Goal: Navigation & Orientation: Find specific page/section

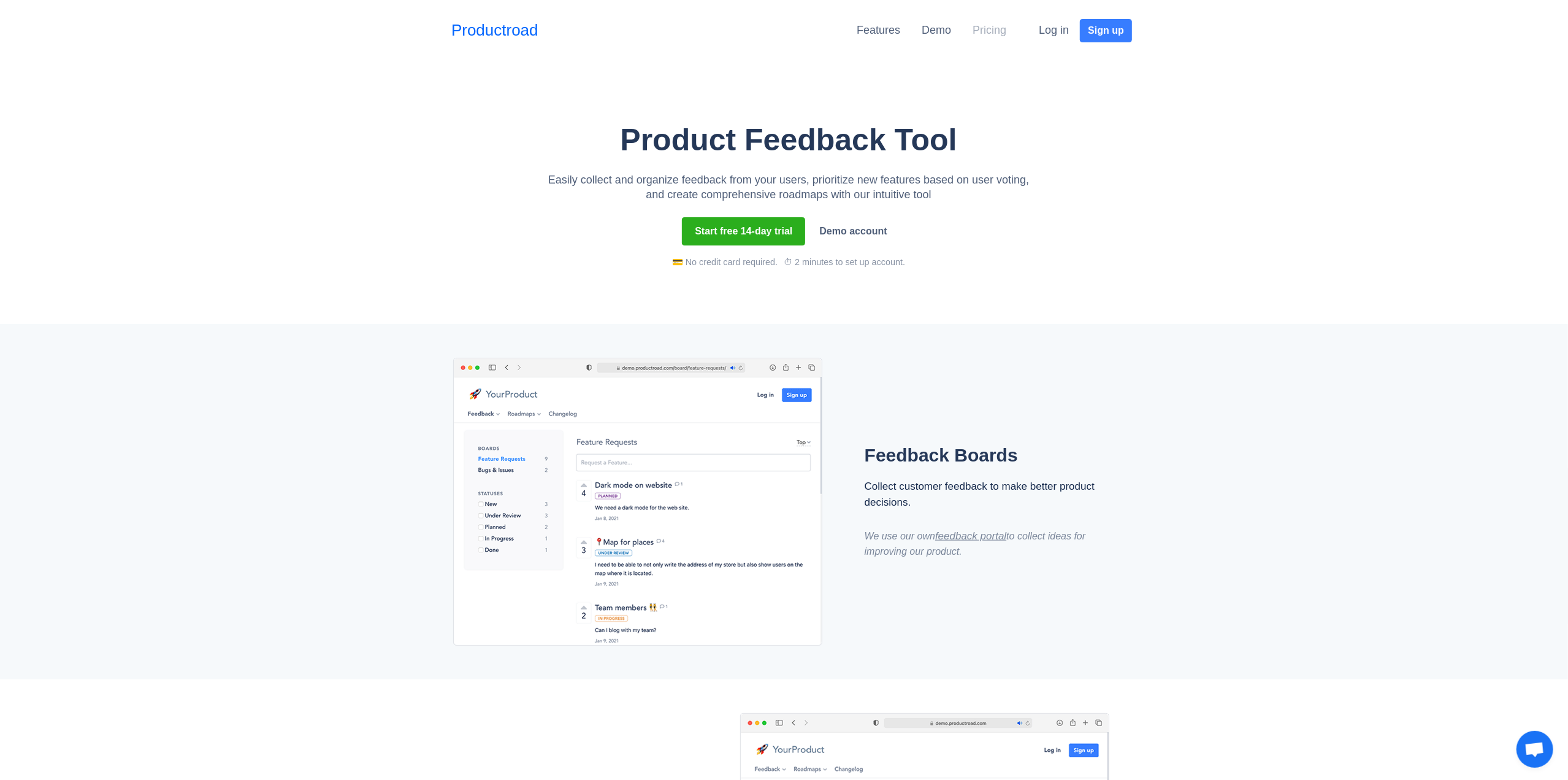
click at [991, 26] on link "Pricing" at bounding box center [990, 29] width 34 height 12
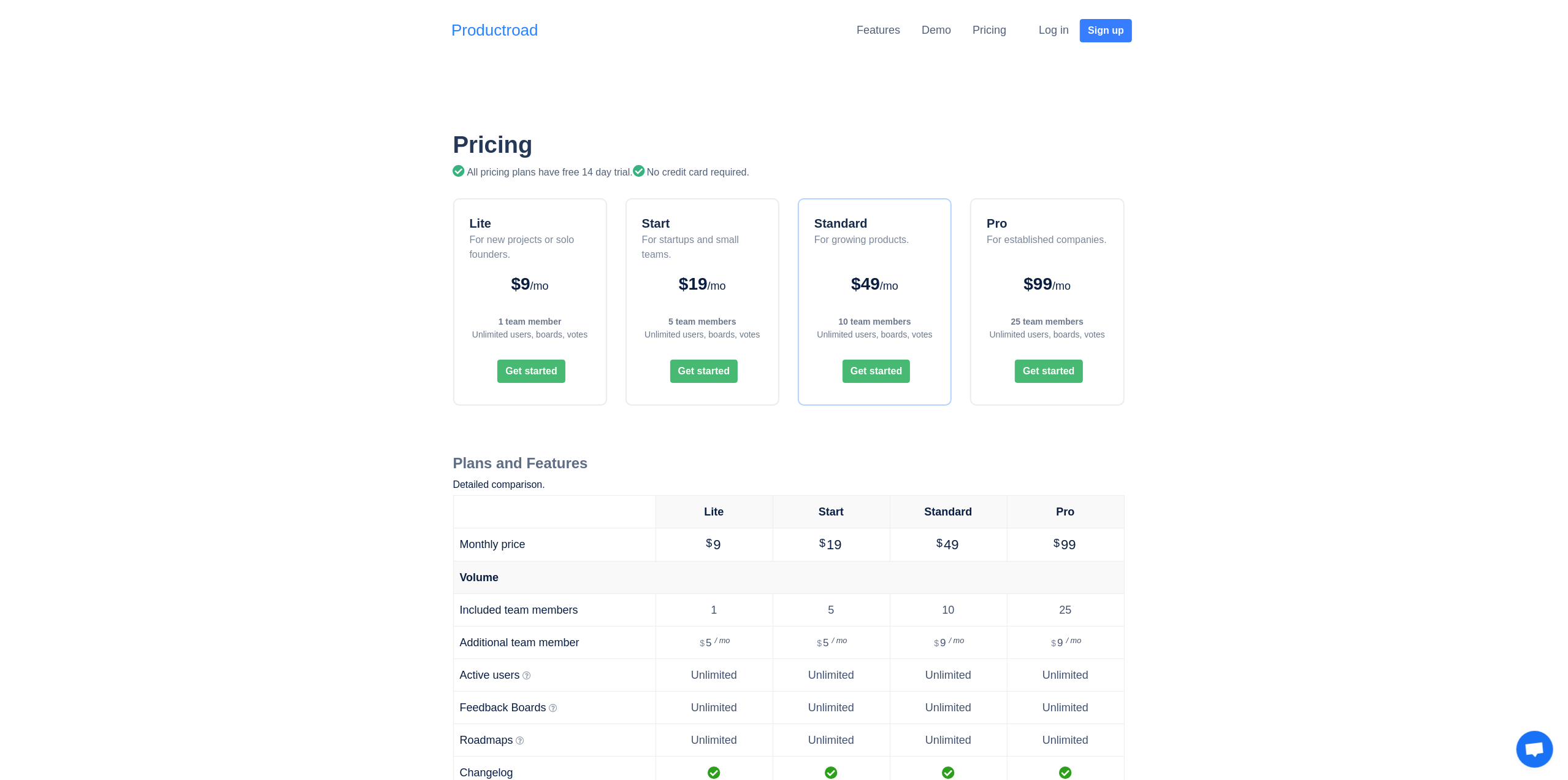
click at [503, 34] on link "Productroad" at bounding box center [495, 29] width 87 height 24
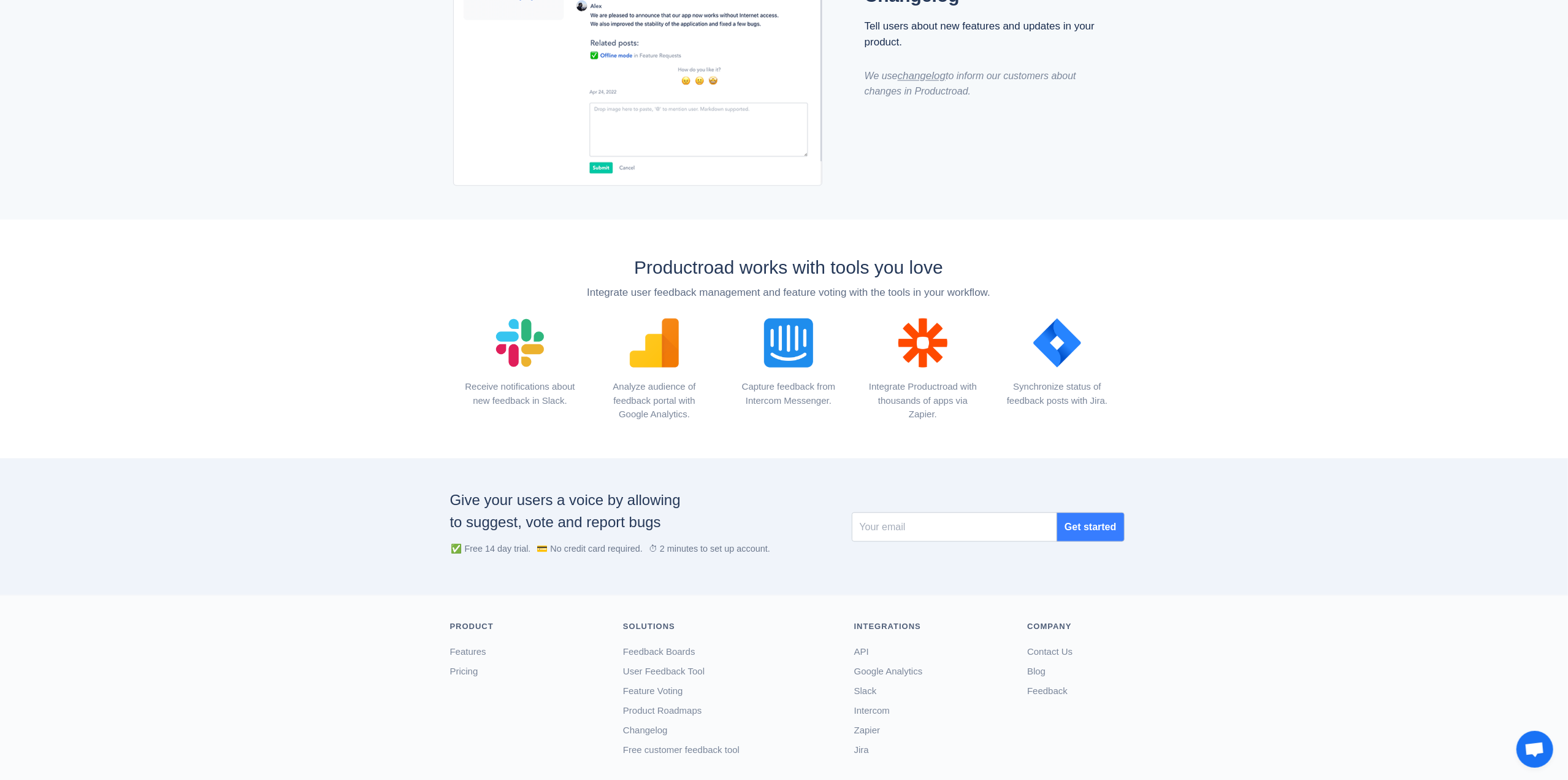
scroll to position [1223, 0]
